Goal: Understand process/instructions: Learn how to perform a task or action

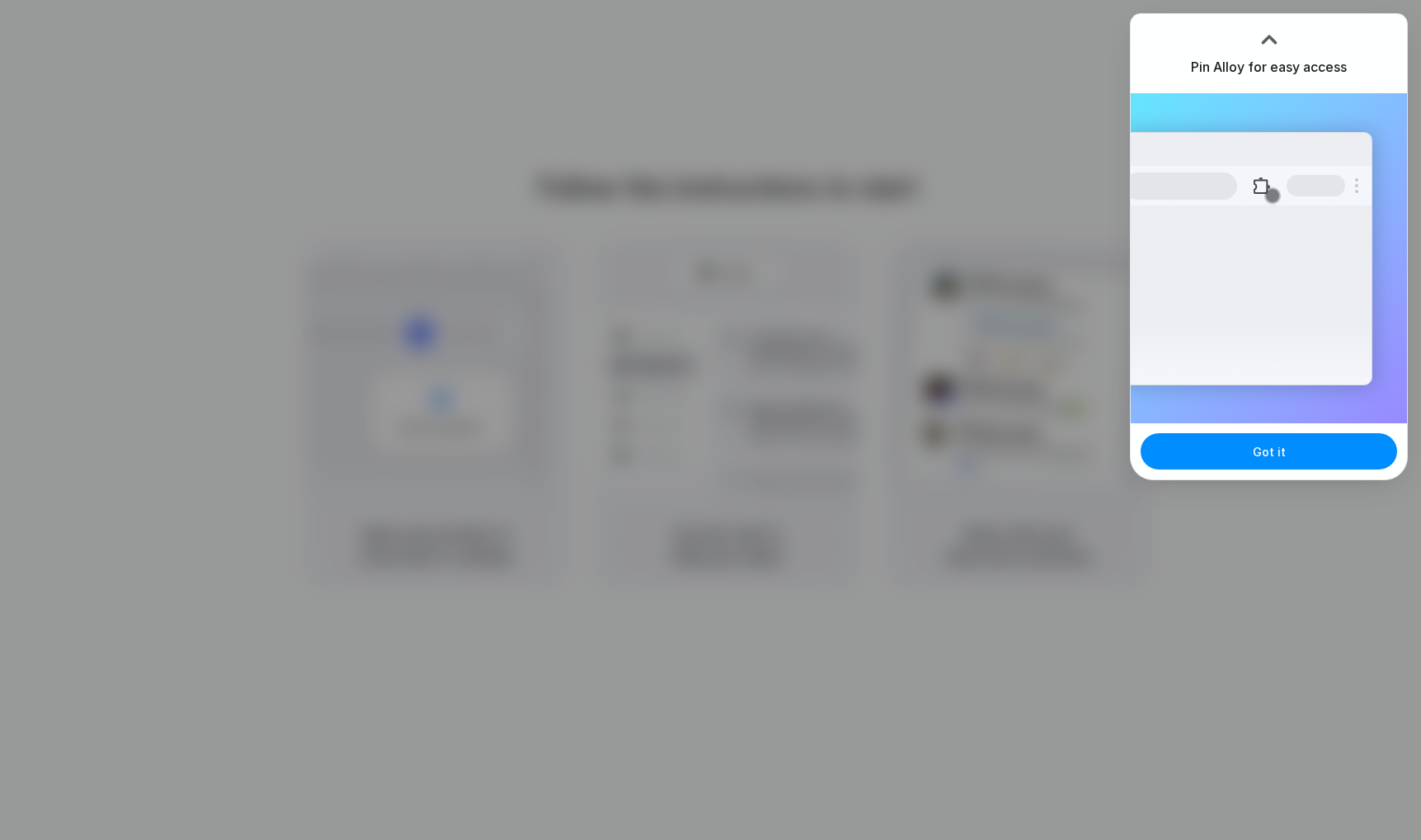
click at [901, 103] on div at bounding box center [710, 420] width 1421 height 840
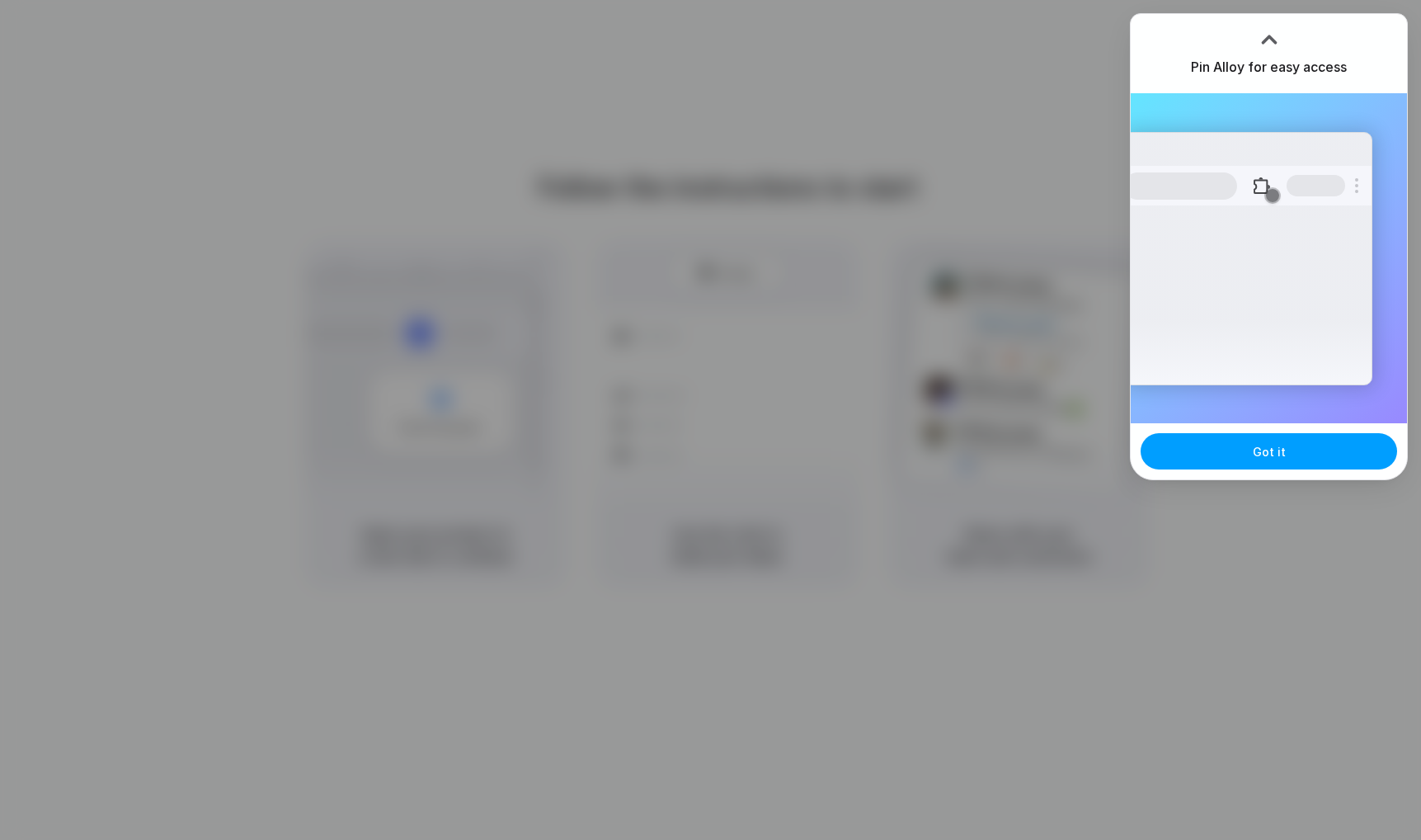
click at [1259, 460] on button "Got it" at bounding box center [1269, 451] width 257 height 36
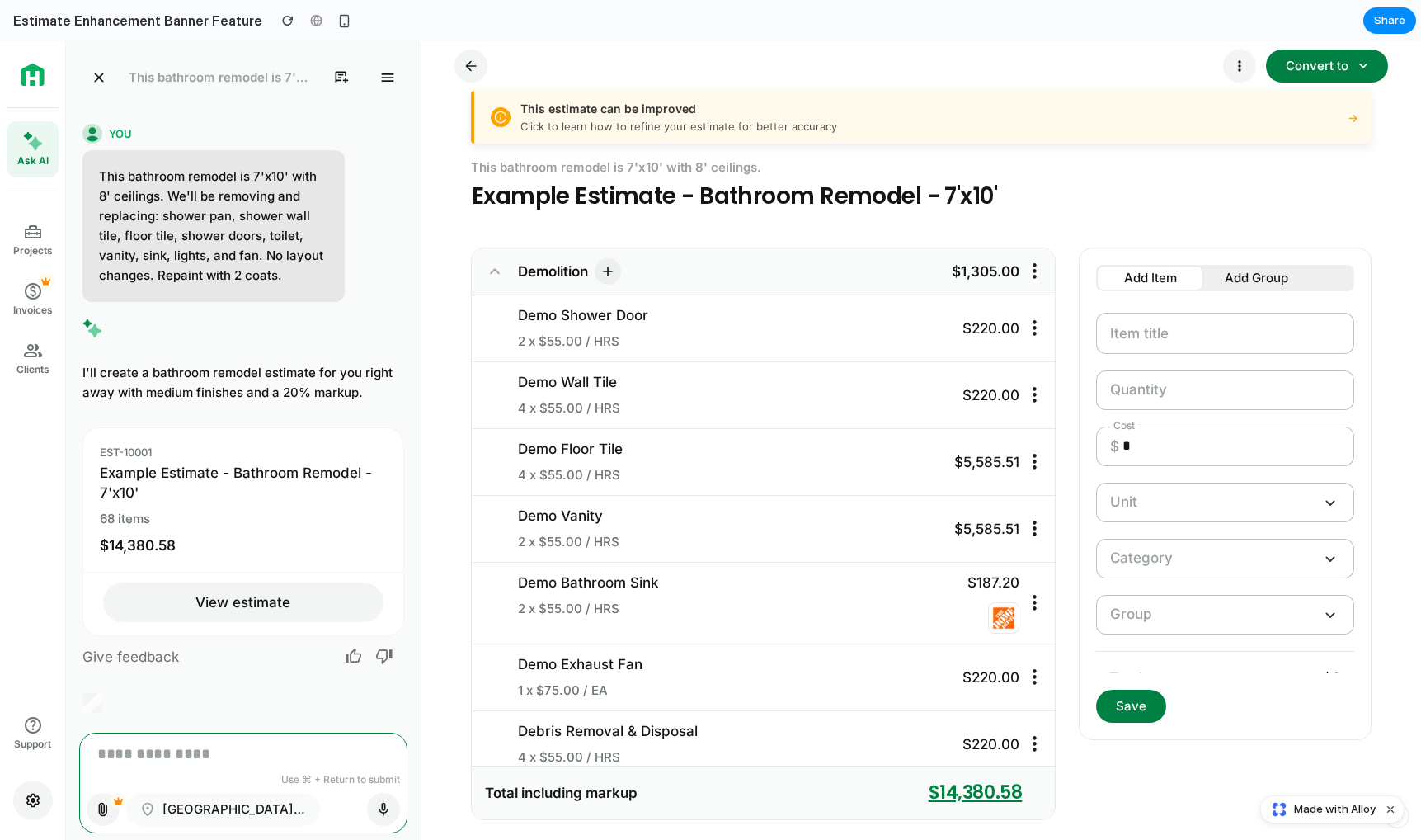
click at [515, 117] on div "This estimate can be improved Click to learn how to refine your estimate for be…" at bounding box center [922, 117] width 901 height 53
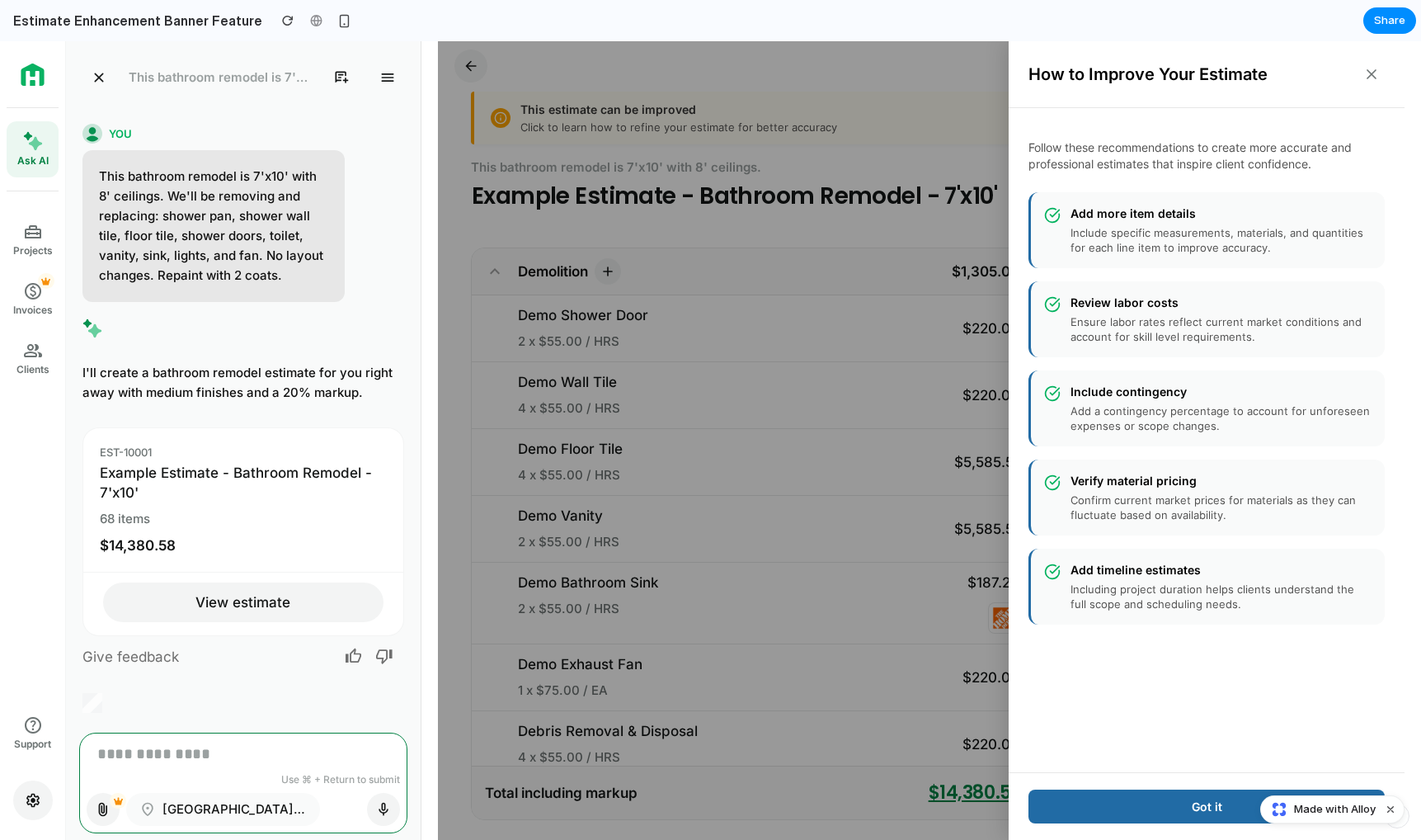
click at [772, 109] on div at bounding box center [921, 441] width 967 height 799
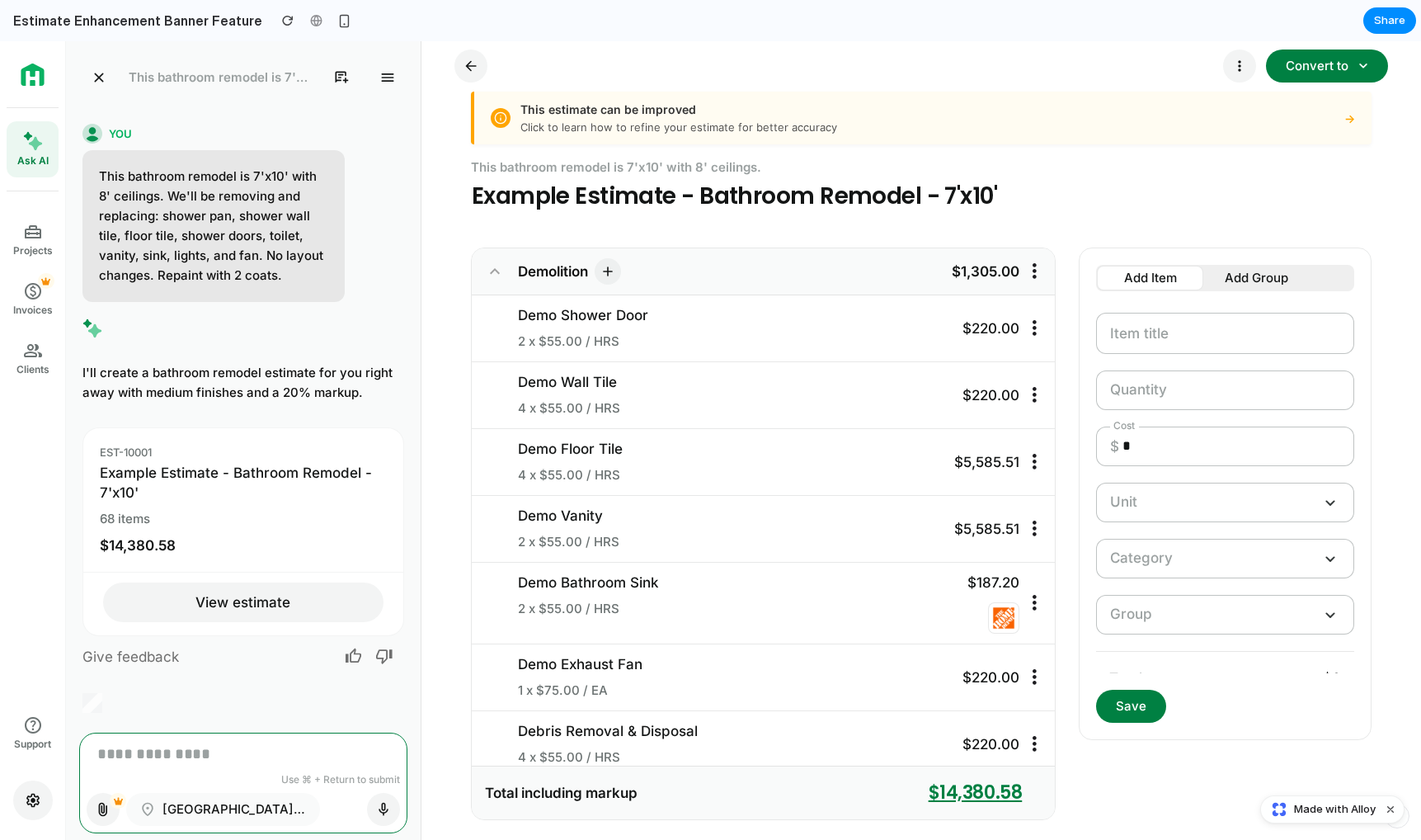
click at [473, 66] on div "arrow_back" at bounding box center [471, 66] width 16 height 16
click at [666, 125] on div "Click to learn how to refine your estimate for better accuracy" at bounding box center [927, 126] width 814 height 15
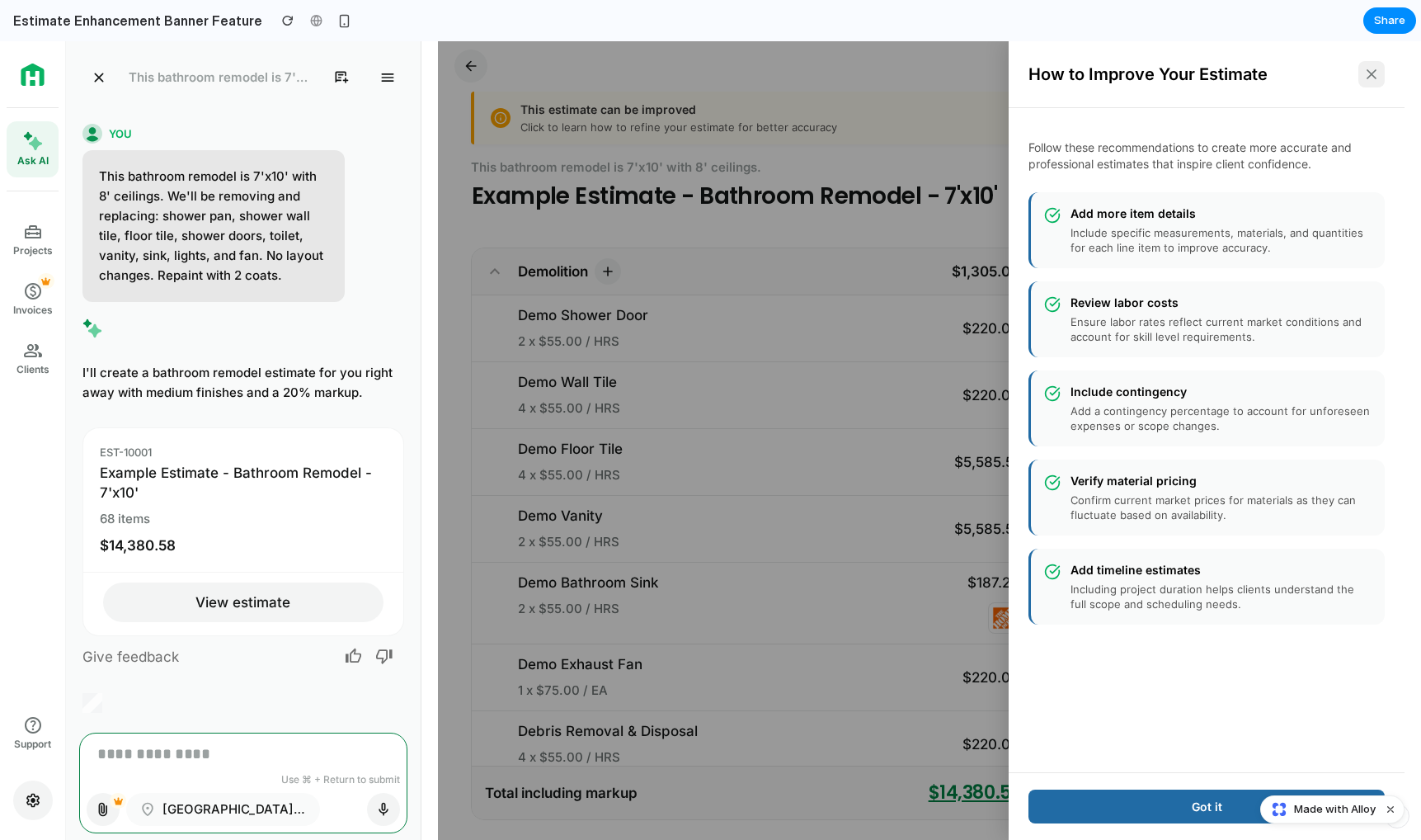
click at [1376, 72] on icon at bounding box center [1372, 74] width 16 height 16
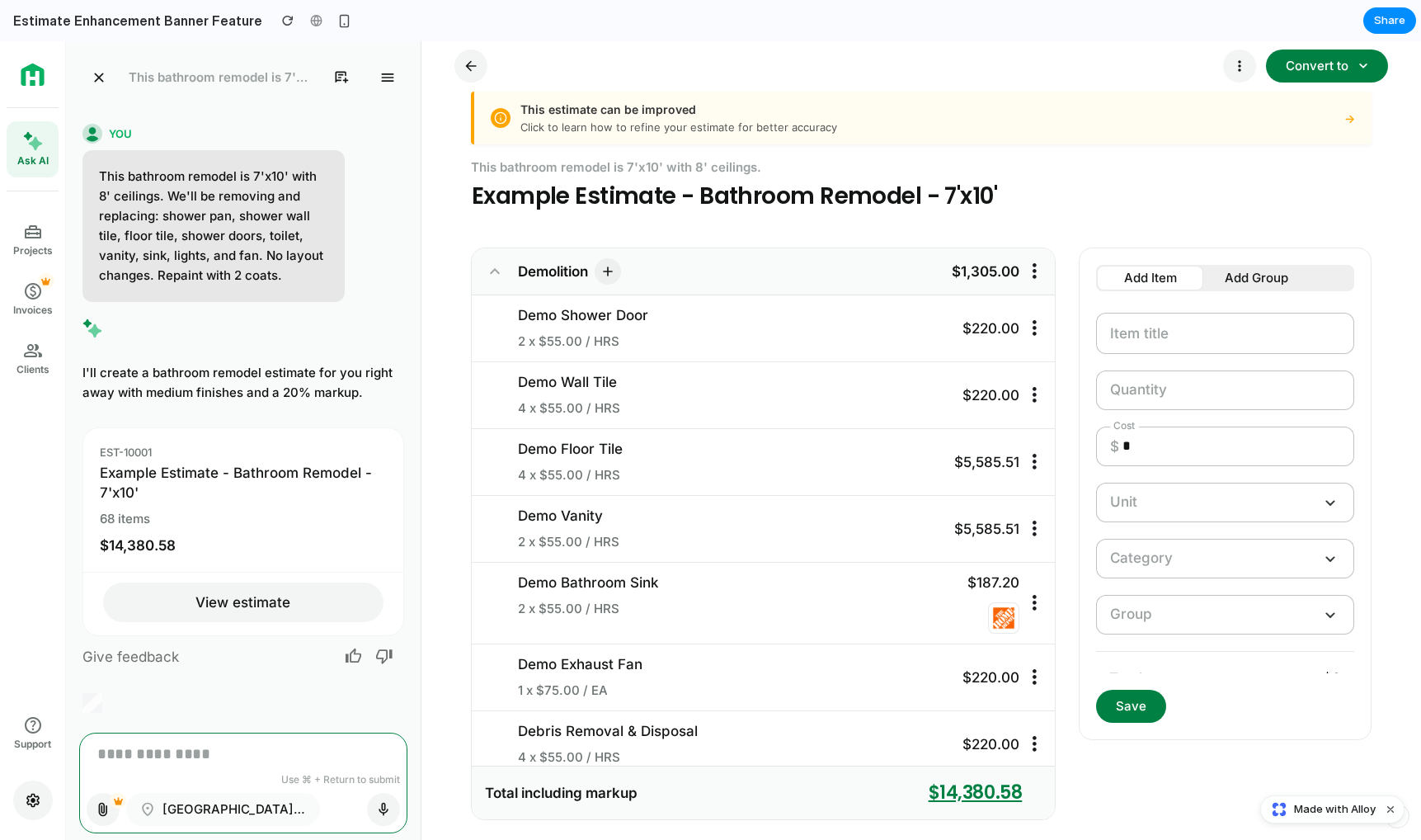
click at [1100, 17] on section "Estimate Enhancement Banner Feature Share" at bounding box center [708, 21] width 1417 height 41
